Goal: Task Accomplishment & Management: Use online tool/utility

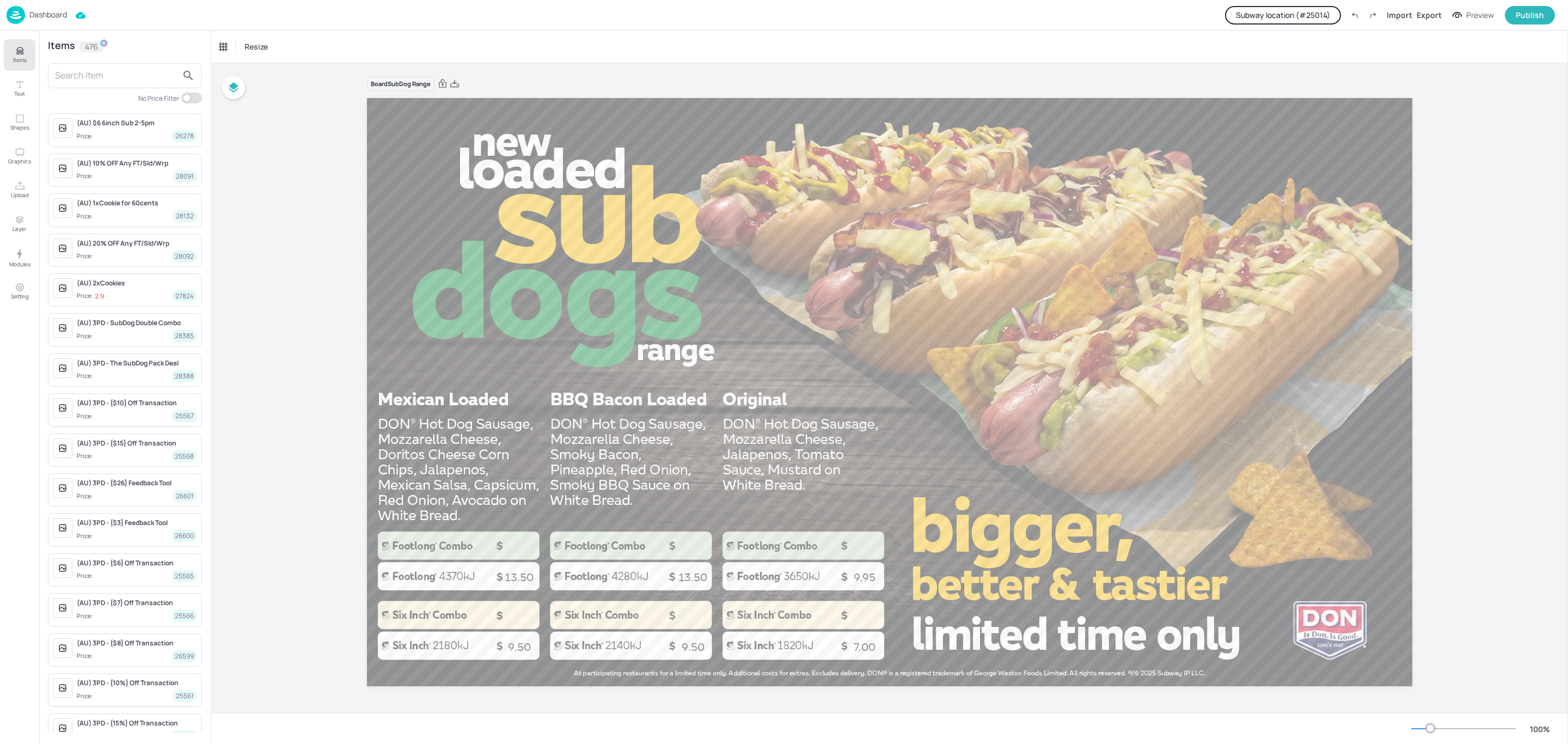
click at [43, 6] on div "Dashboard" at bounding box center [37, 15] width 60 height 18
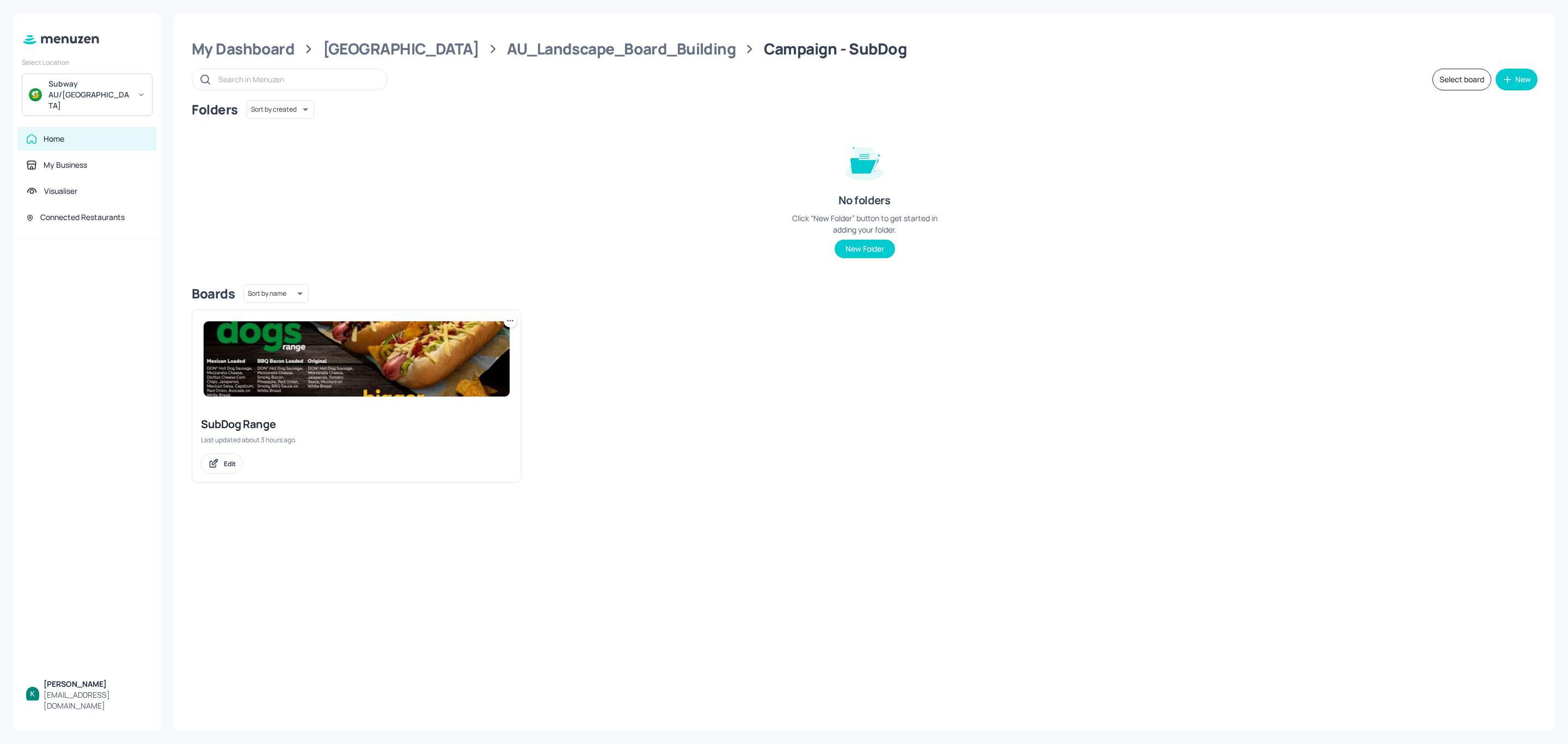
click at [117, 82] on div "Subway AU/[GEOGRAPHIC_DATA]" at bounding box center [89, 95] width 82 height 33
click at [108, 135] on div "Subway OTR (Metro)" at bounding box center [80, 136] width 62 height 7
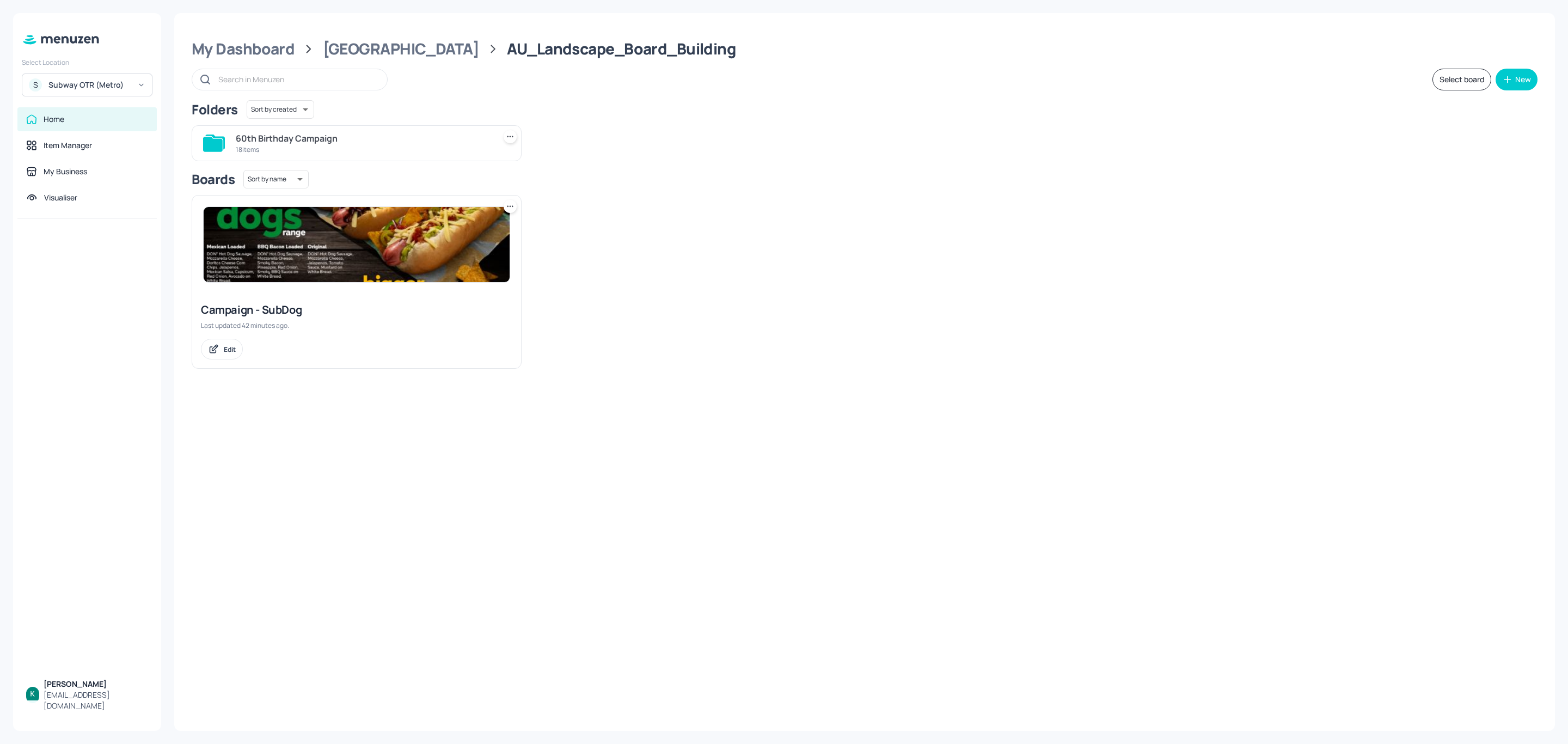
click at [97, 77] on div "S Subway OTR (Metro)" at bounding box center [87, 85] width 131 height 23
click at [83, 116] on div "Subway AU/[GEOGRAPHIC_DATA]" at bounding box center [87, 112] width 120 height 19
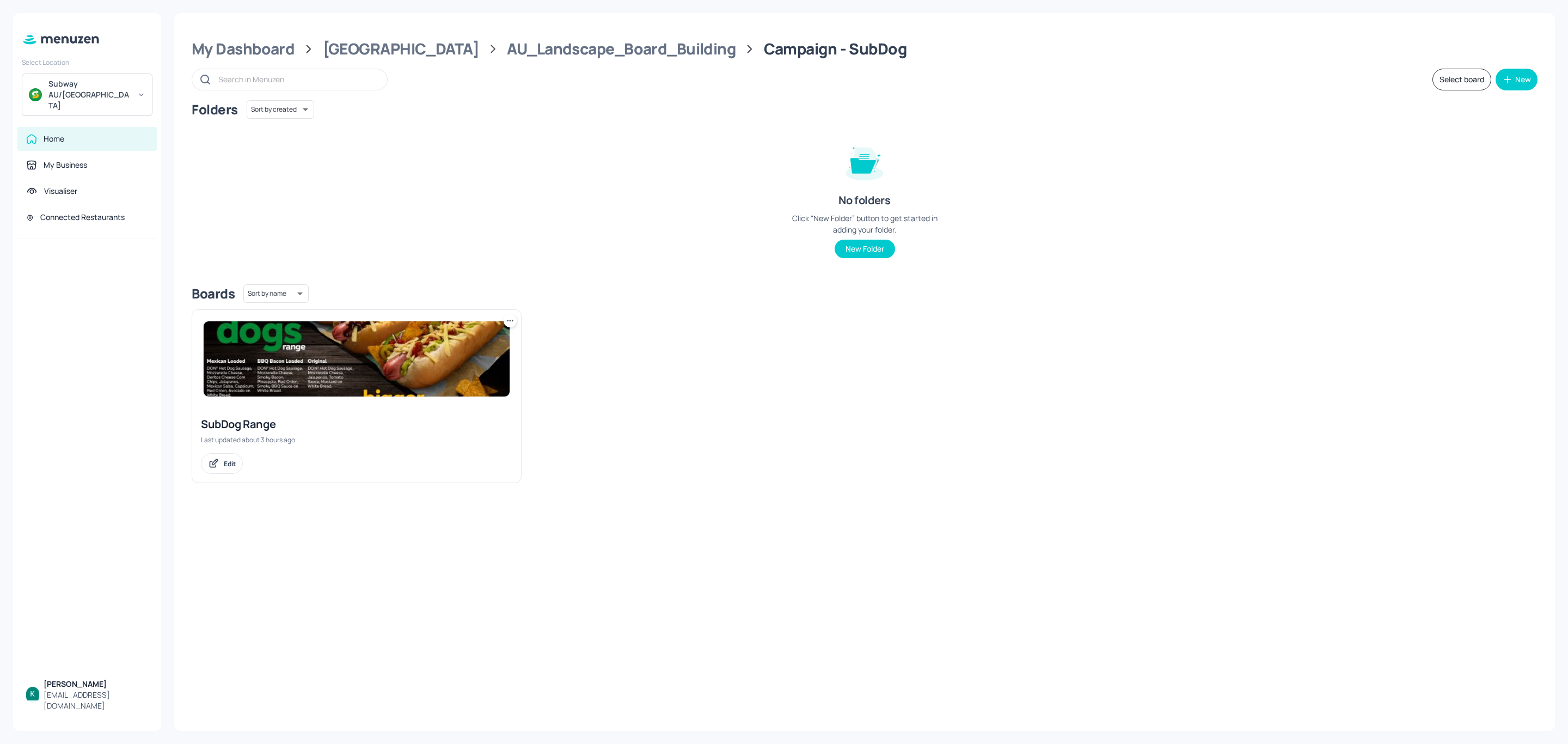
click at [264, 376] on img at bounding box center [357, 359] width 306 height 75
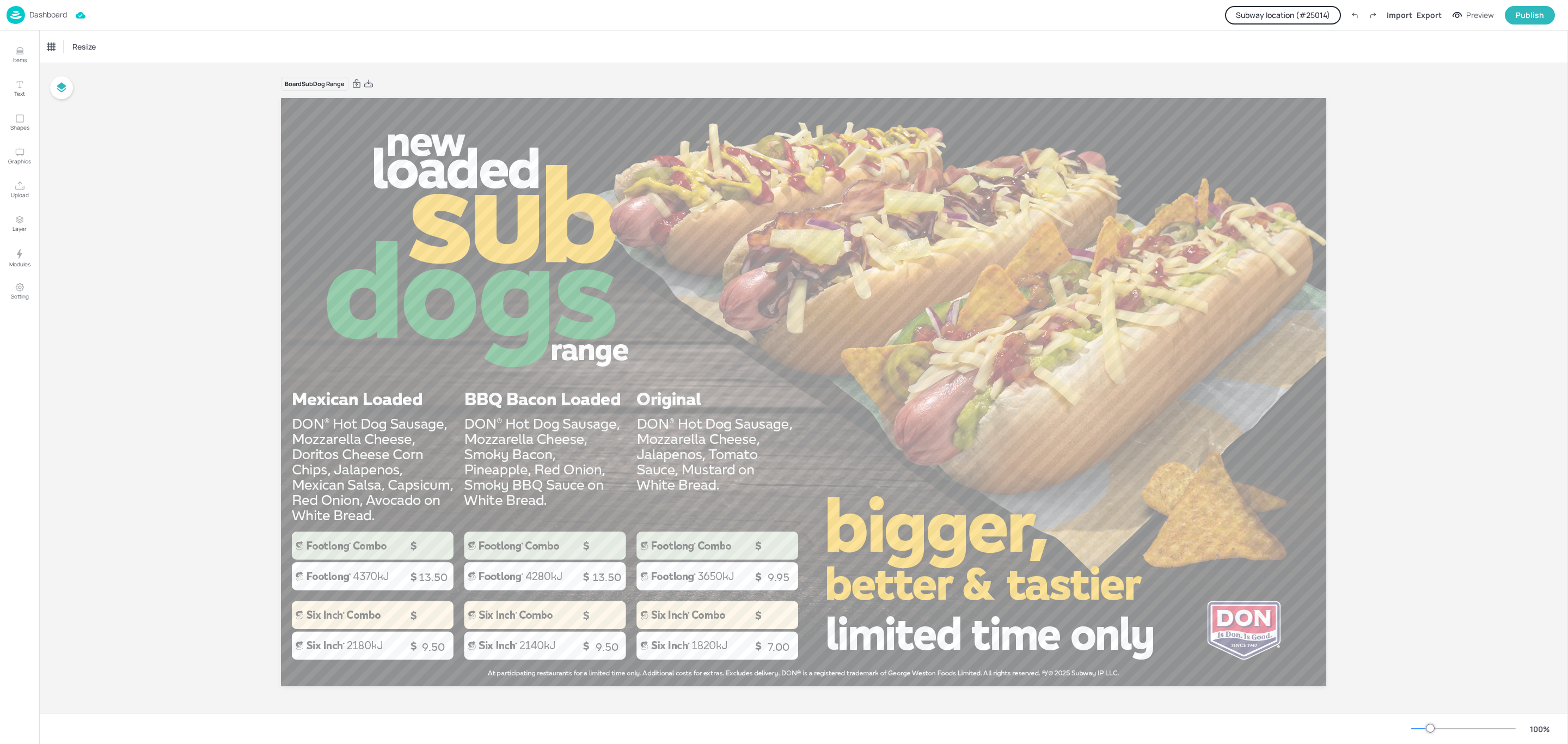
click at [47, 13] on p "Dashboard" at bounding box center [48, 15] width 38 height 8
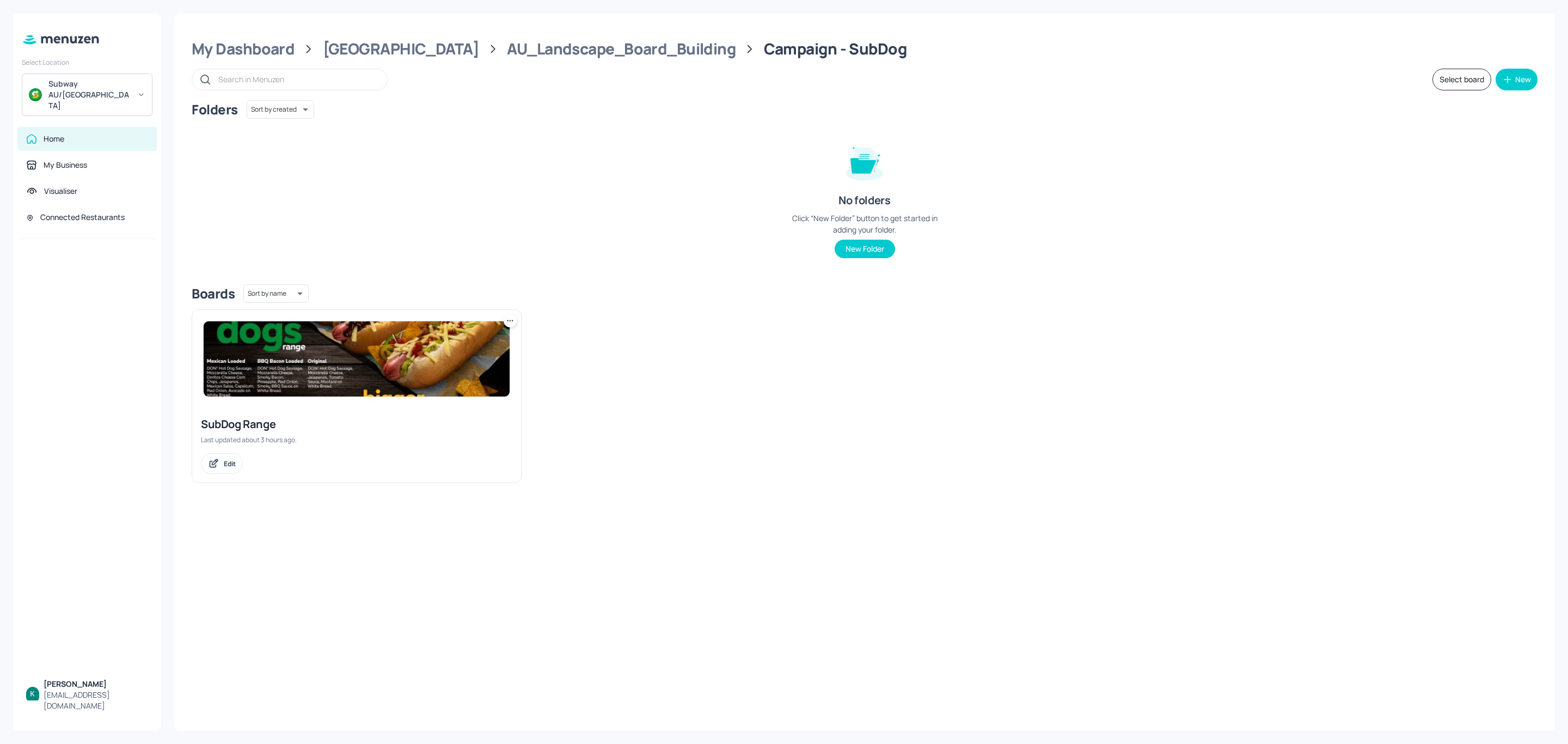
click at [108, 77] on div "Subway AU/[GEOGRAPHIC_DATA]" at bounding box center [87, 95] width 131 height 43
click at [96, 109] on div "Subway OTR (Metro)" at bounding box center [80, 112] width 62 height 7
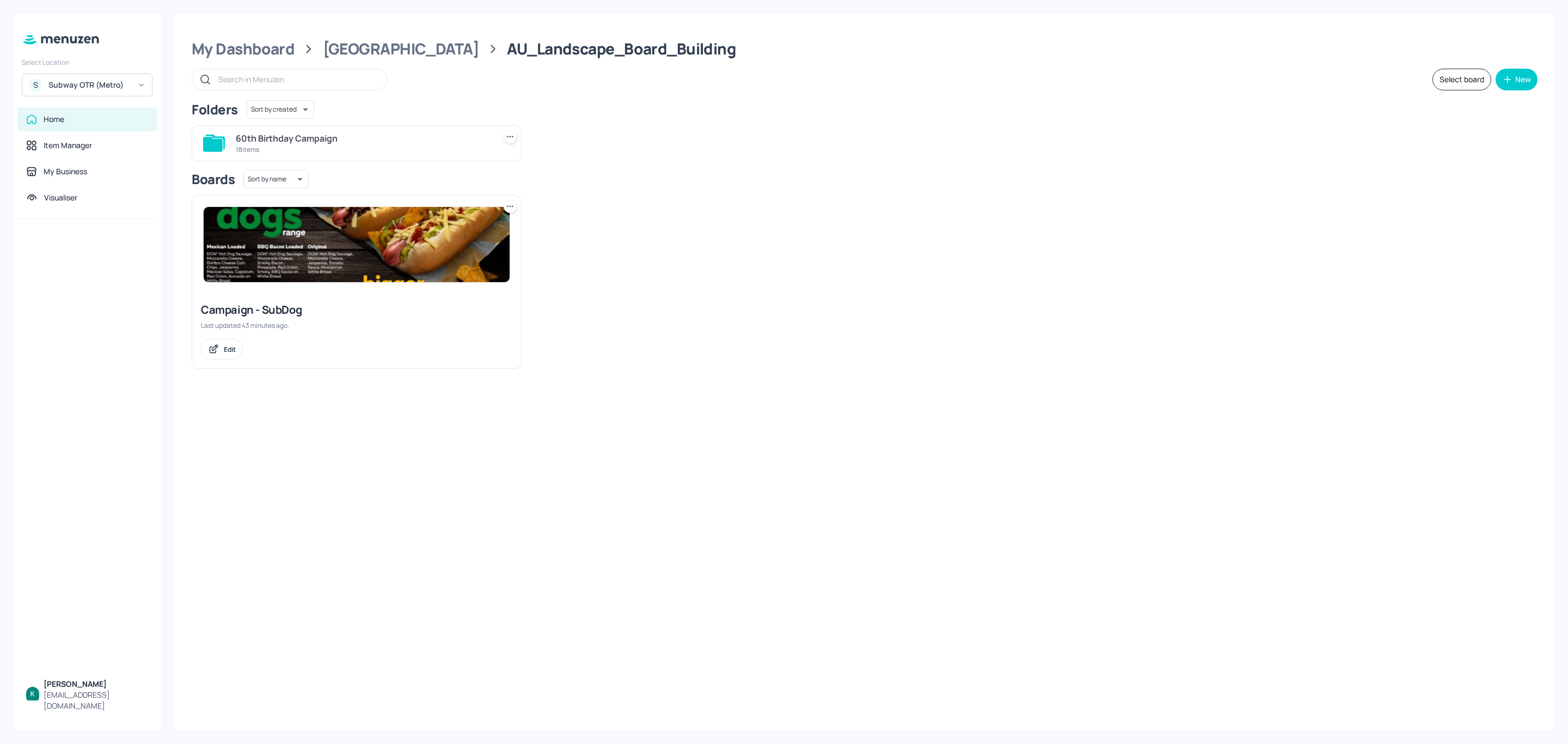
click at [347, 283] on div at bounding box center [357, 244] width 307 height 76
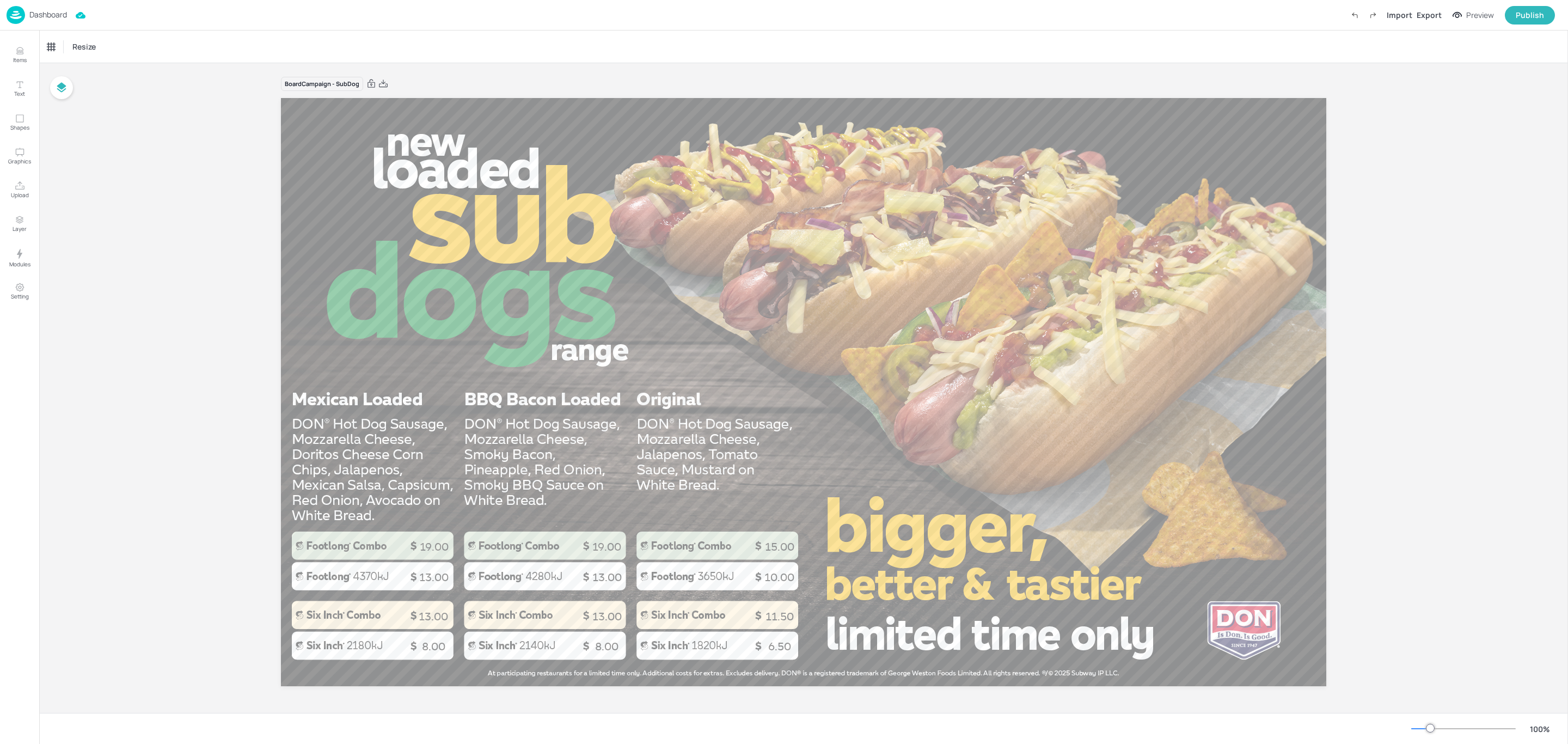
drag, startPoint x: 382, startPoint y: 80, endPoint x: 842, endPoint y: 201, distance: 475.6
click at [382, 80] on icon at bounding box center [383, 84] width 10 height 11
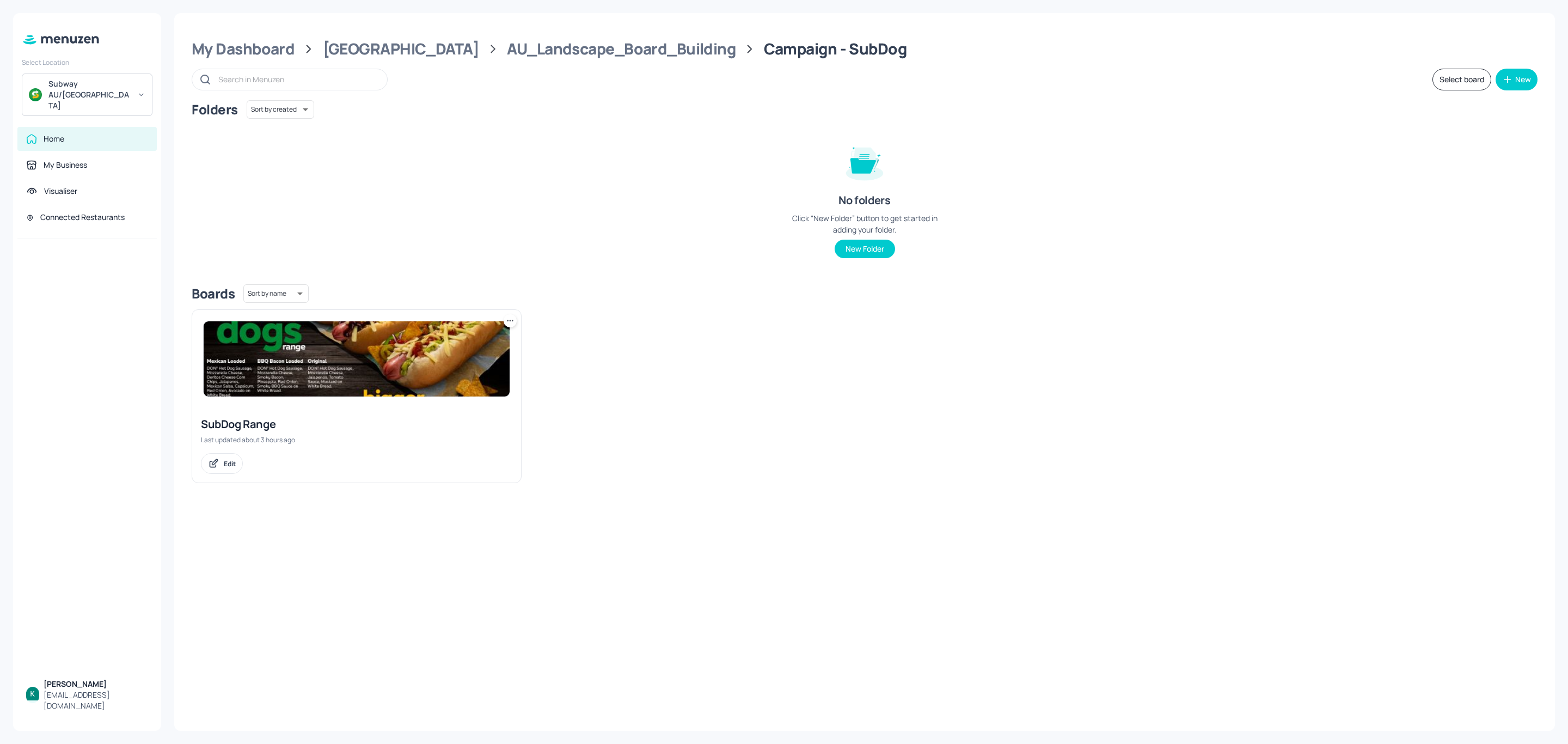
click at [258, 431] on div "SubDog Range" at bounding box center [357, 424] width 312 height 15
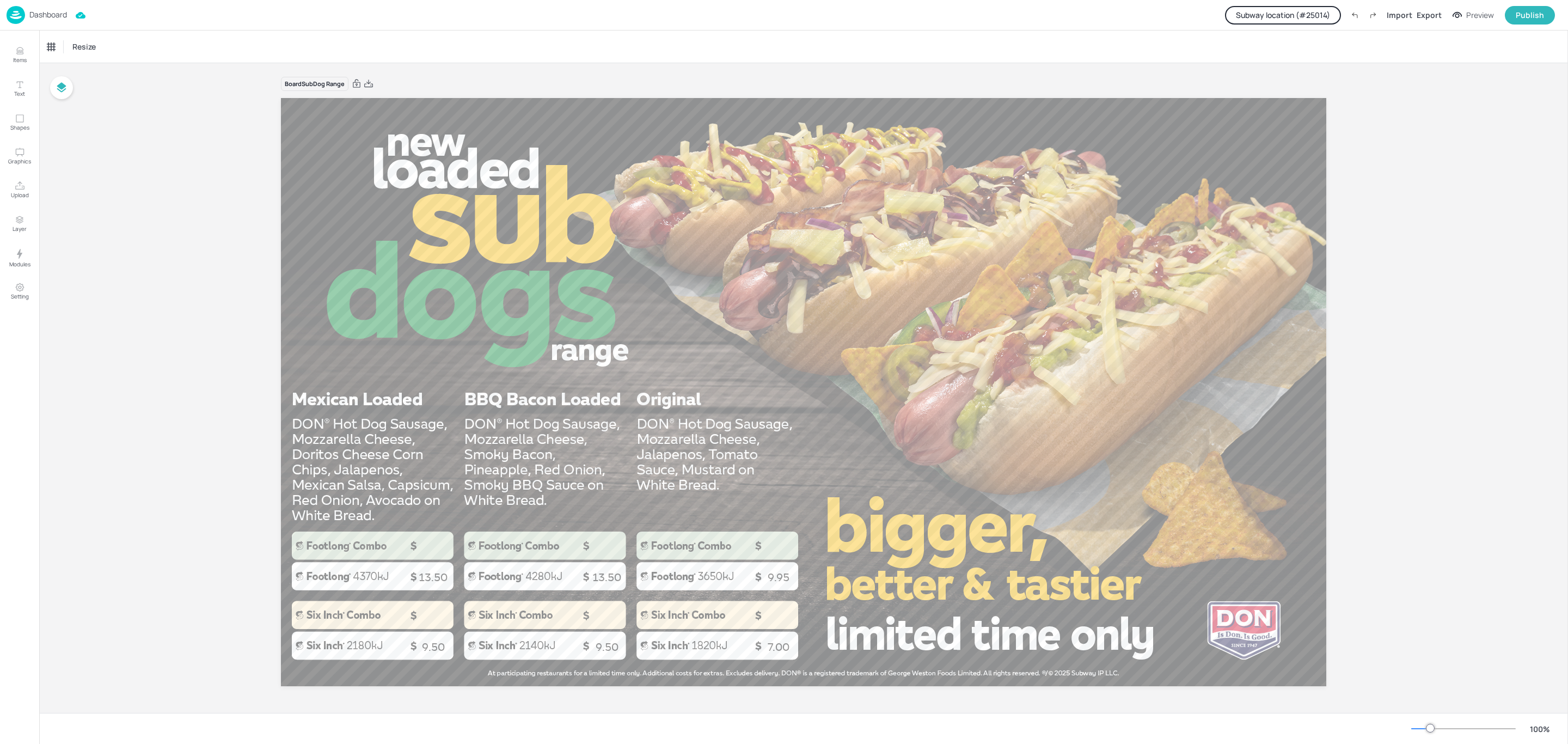
click at [41, 13] on p "Dashboard" at bounding box center [48, 15] width 38 height 8
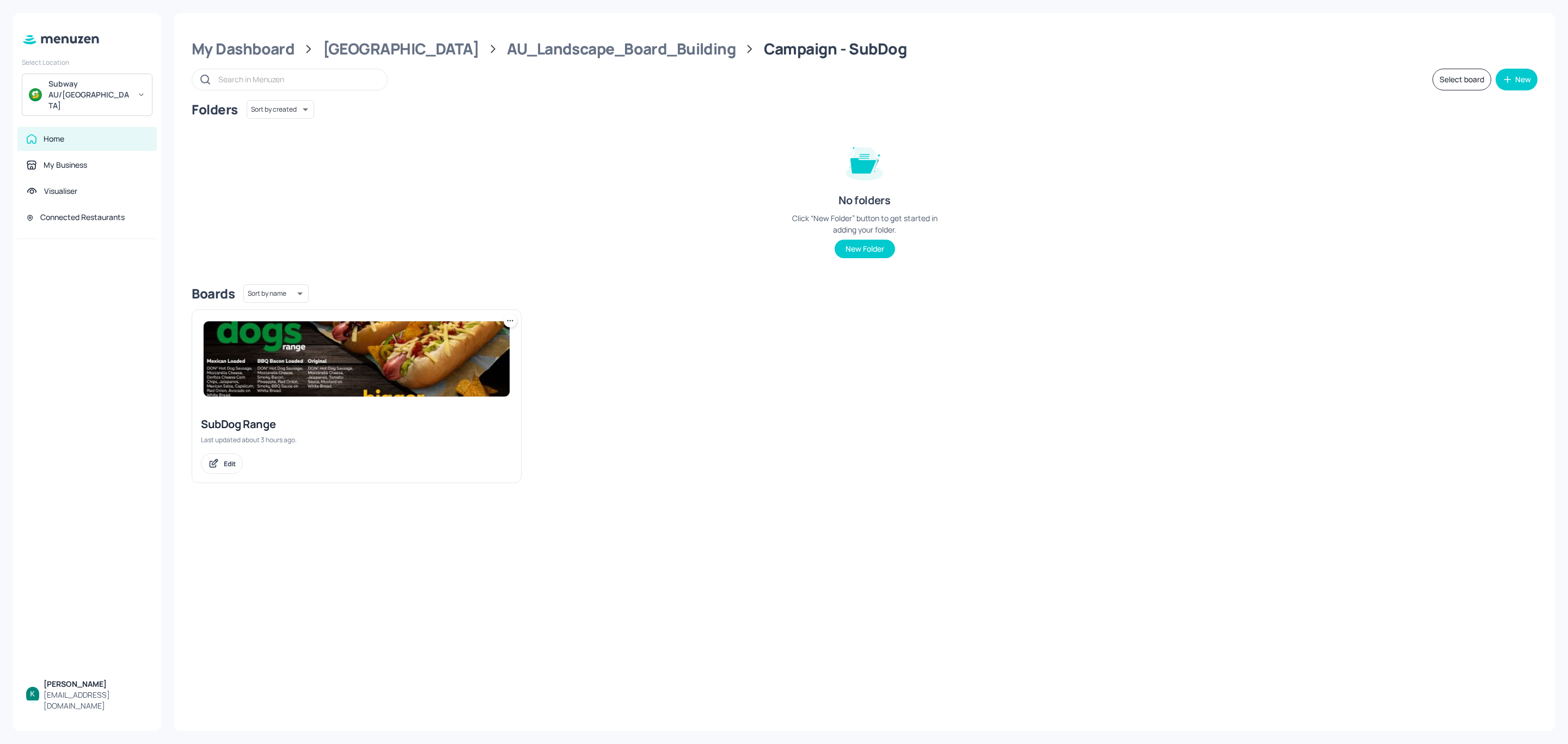
click at [292, 371] on img at bounding box center [357, 359] width 306 height 75
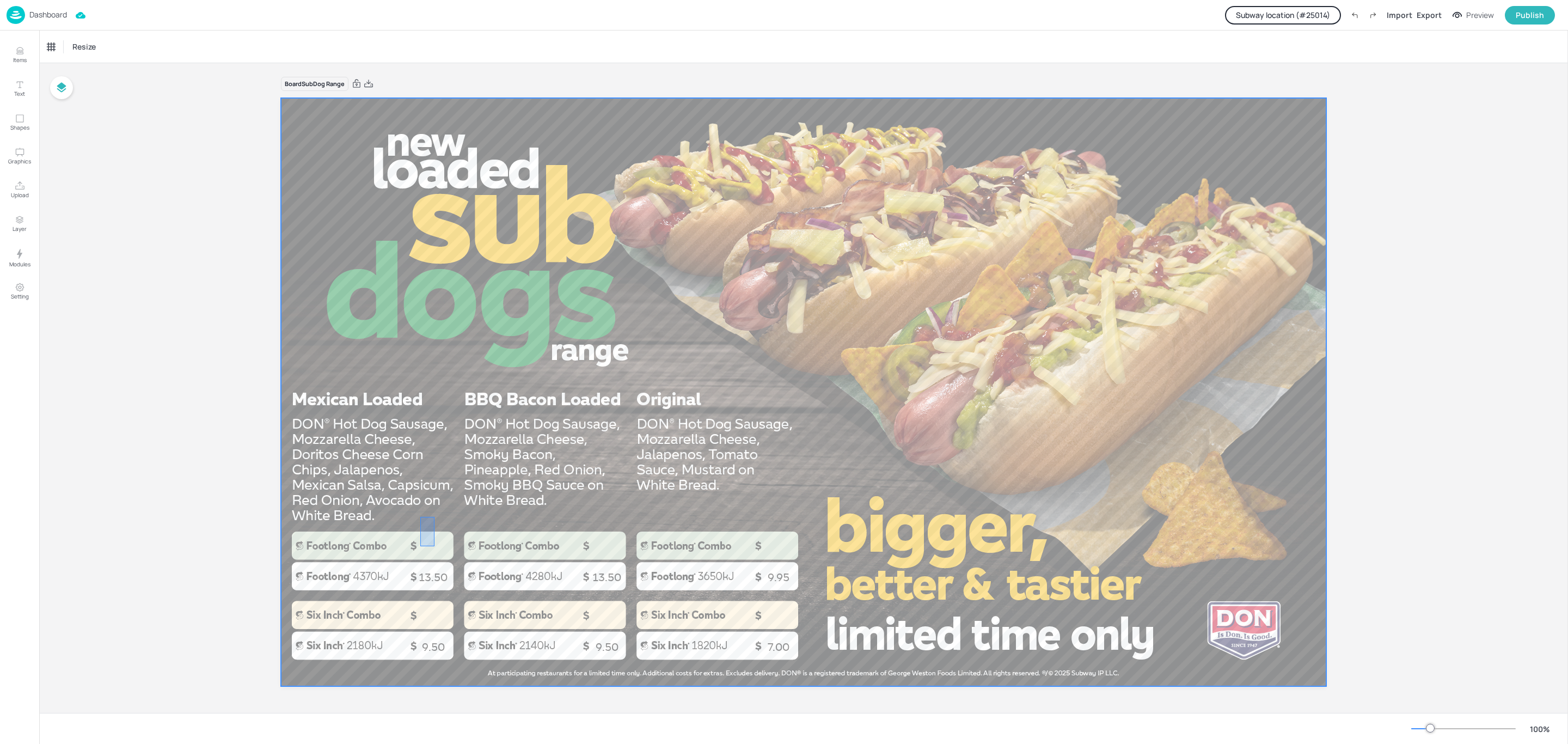
drag, startPoint x: 421, startPoint y: 517, endPoint x: 439, endPoint y: 550, distance: 37.6
click at [438, 550] on div at bounding box center [803, 392] width 1045 height 588
click at [22, 53] on icon "Items" at bounding box center [19, 54] width 7 height 1
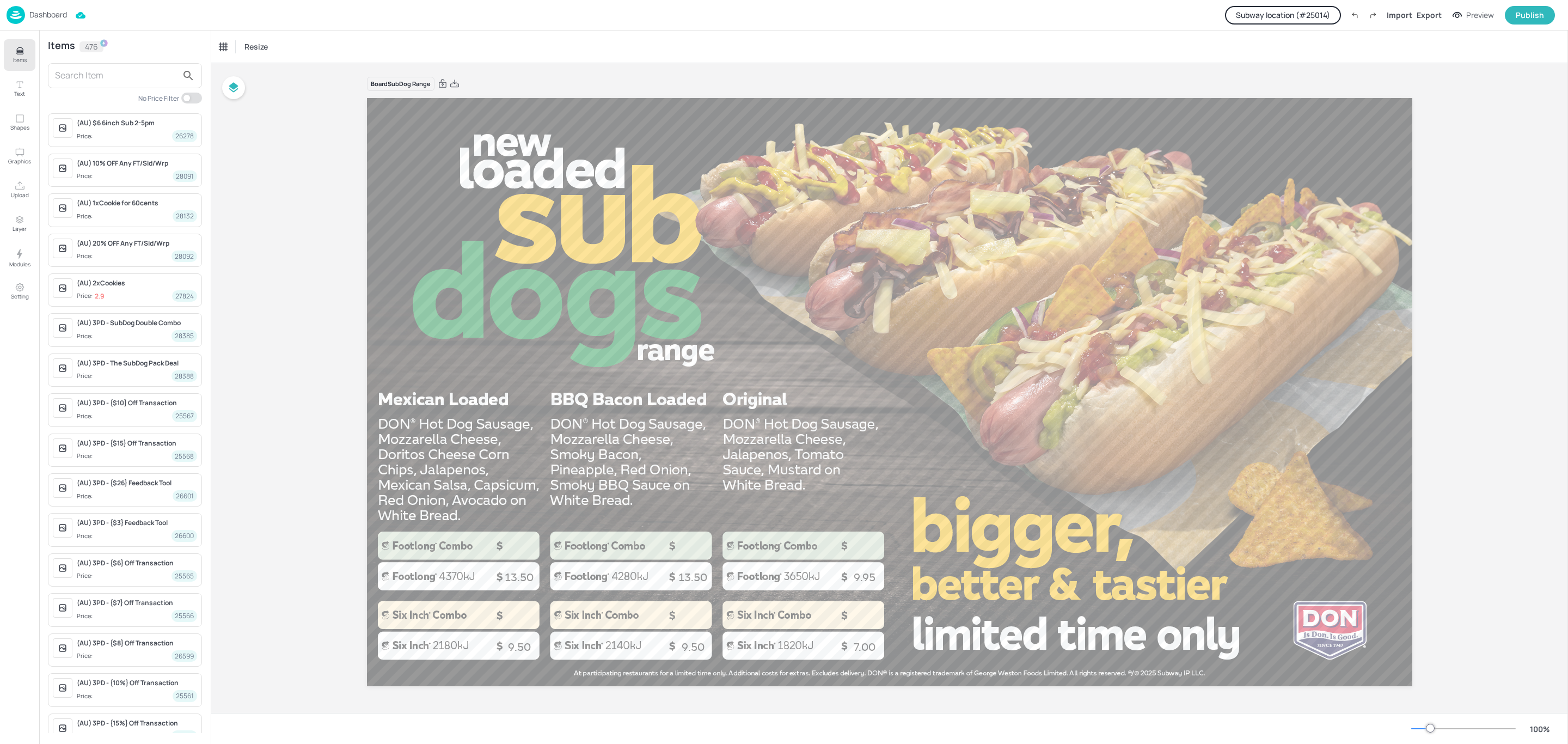
click at [132, 72] on input "text" at bounding box center [116, 75] width 122 height 18
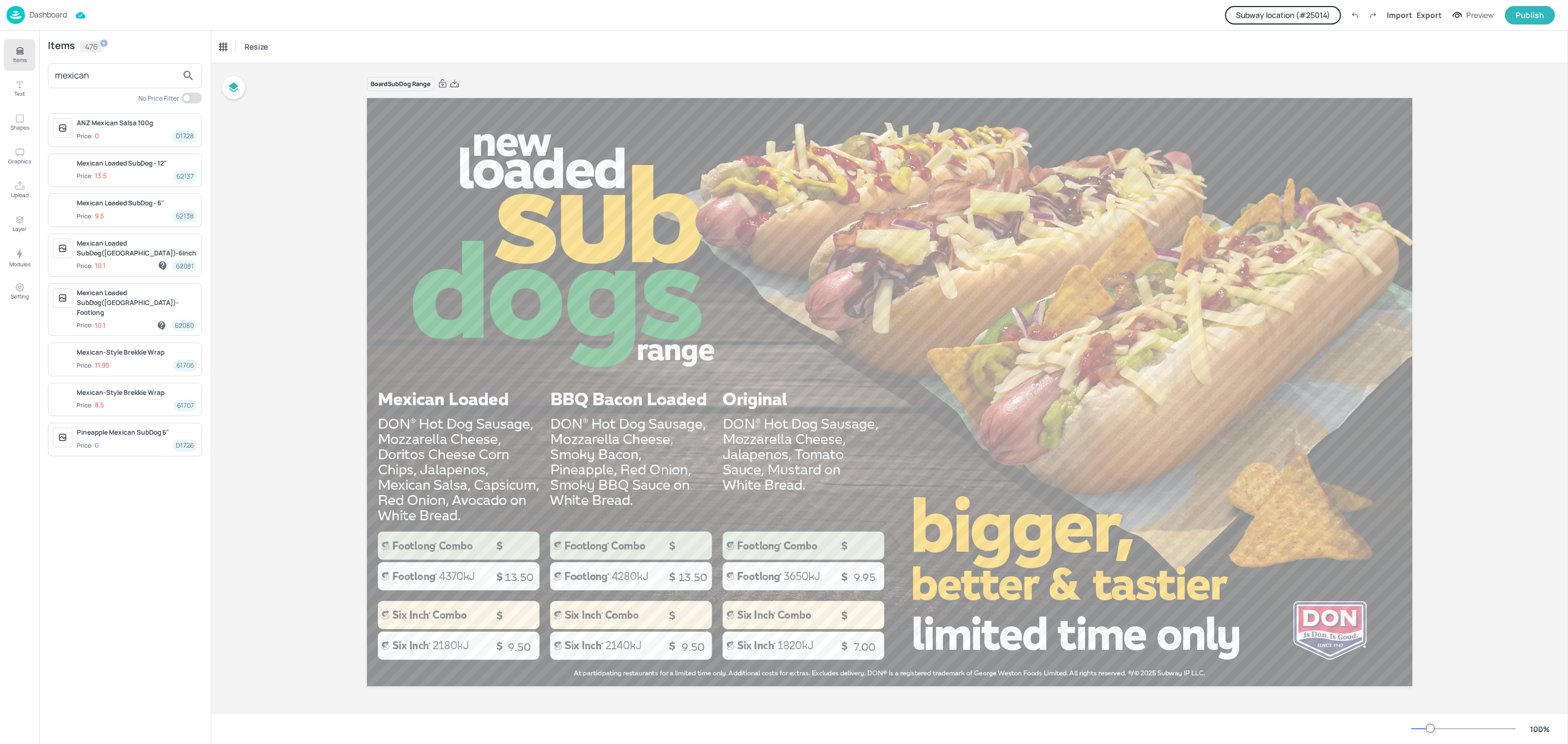
type input "mexican"
click at [124, 214] on span "Price: 9.5 62138" at bounding box center [137, 216] width 121 height 12
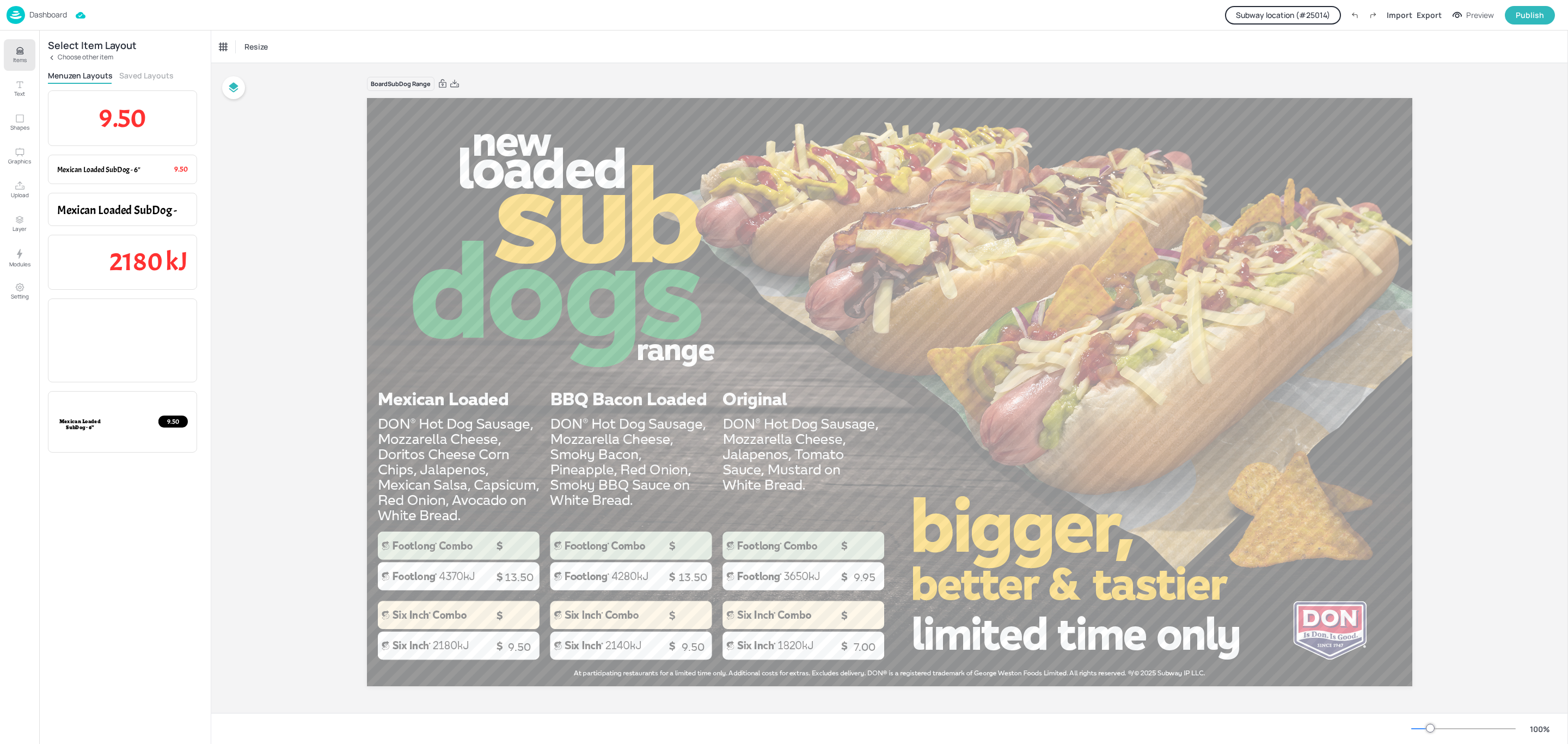
drag, startPoint x: 68, startPoint y: 56, endPoint x: 72, endPoint y: 62, distance: 7.2
click at [68, 55] on p "Choose other item" at bounding box center [85, 57] width 55 height 8
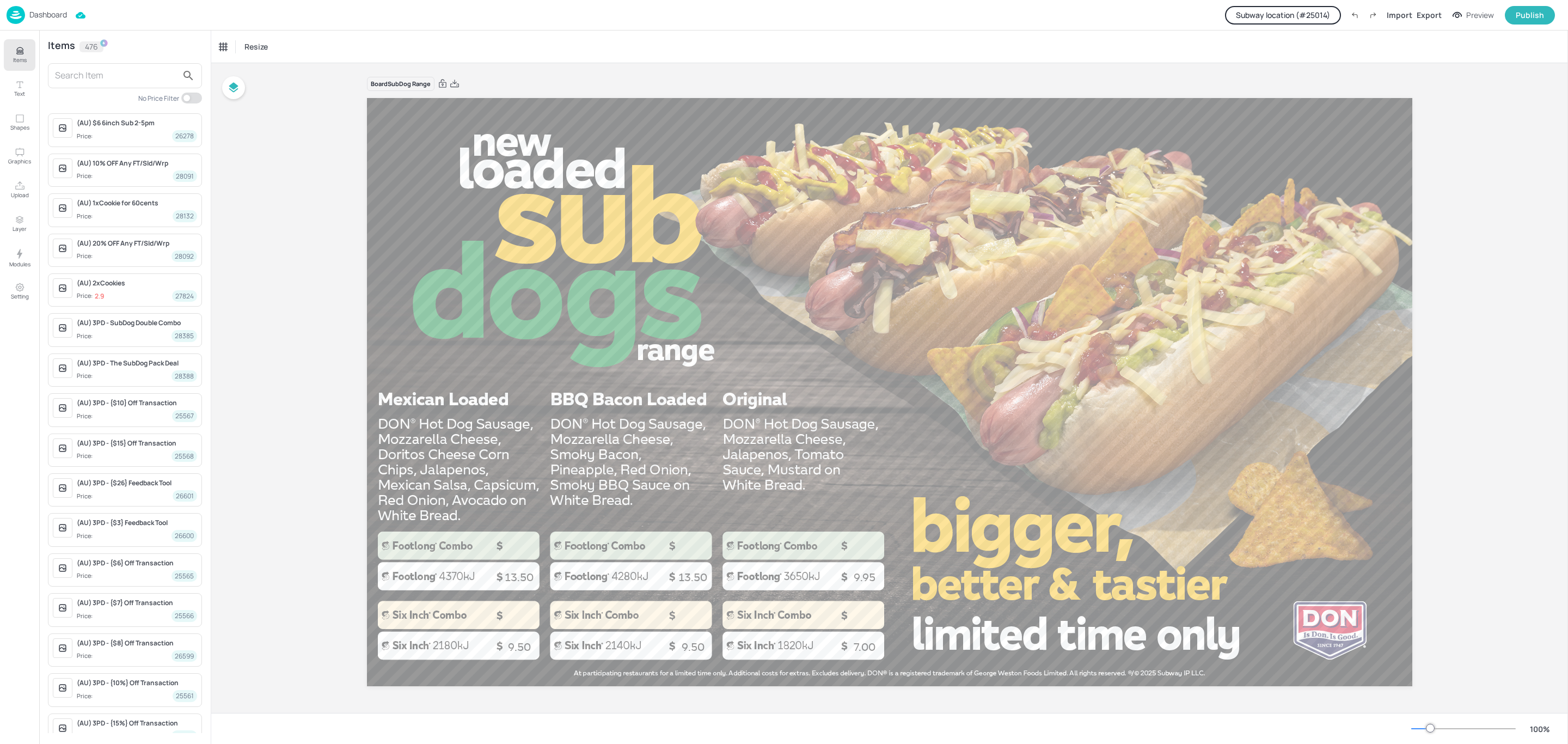
click at [92, 83] on input "text" at bounding box center [116, 75] width 122 height 18
paste input "51375"
type input "51375"
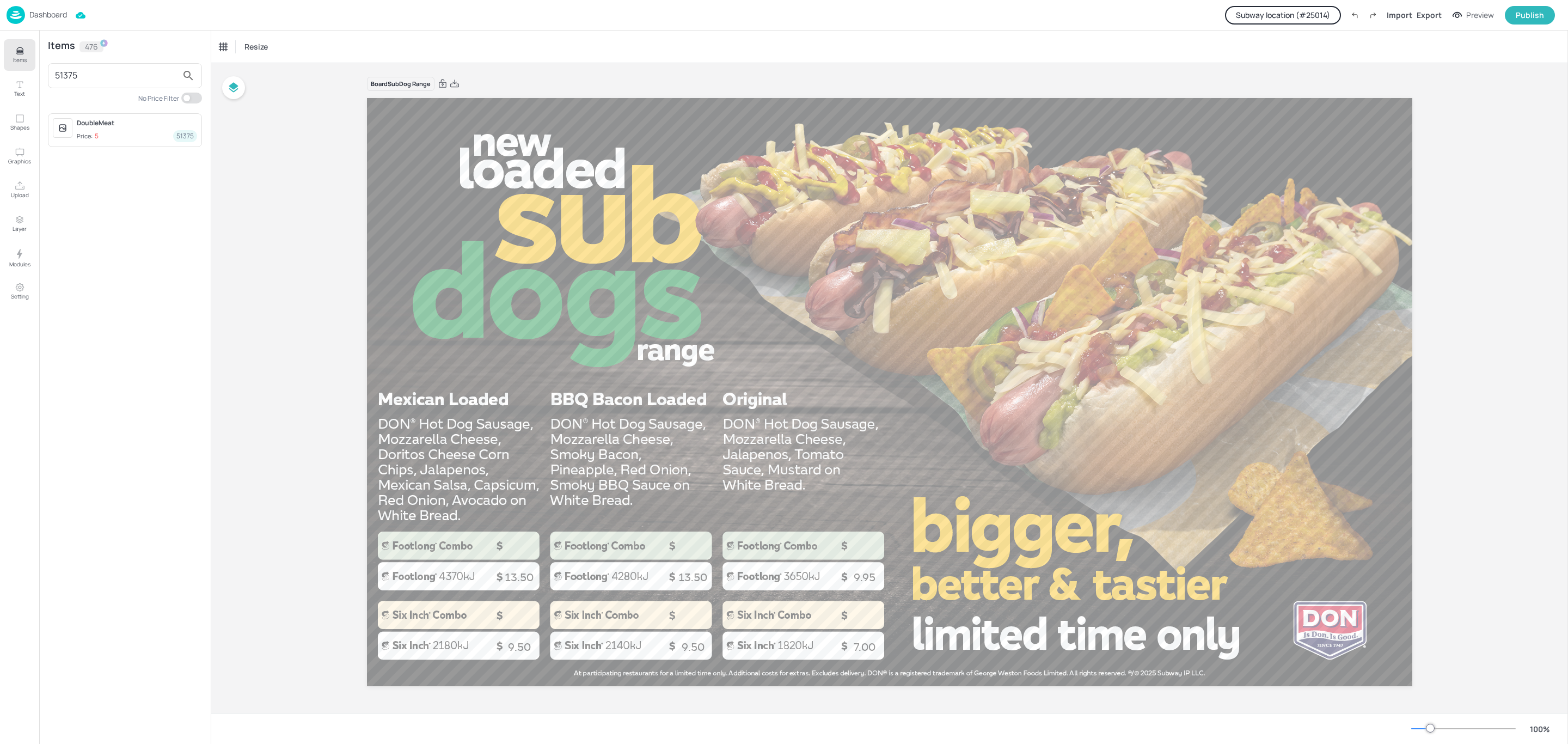
drag, startPoint x: 105, startPoint y: 79, endPoint x: 28, endPoint y: 71, distance: 77.4
click at [28, 71] on div "Items Text Shapes Graphics Upload Layer Modules Setting Items 476 51375 No Pric…" at bounding box center [105, 387] width 211 height 714
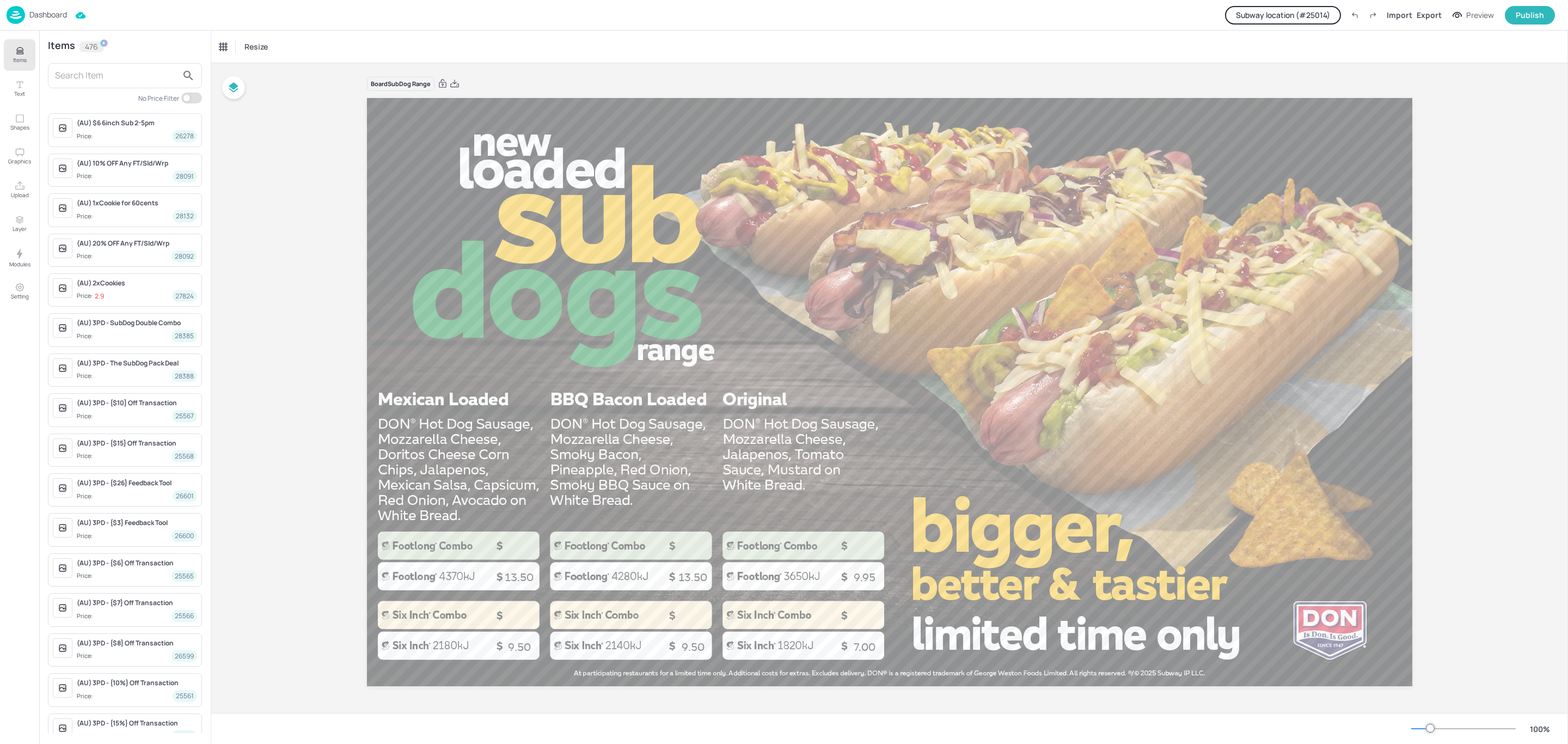
click at [275, 157] on div "Board SubDog Range 13.50 9.50 13.50 9.95 7.00 9.50" at bounding box center [889, 388] width 1357 height 650
